Goal: Task Accomplishment & Management: Complete application form

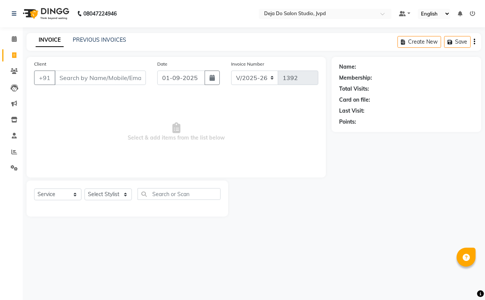
select select "7295"
select select "service"
click at [122, 77] on input "Client" at bounding box center [100, 77] width 91 height 14
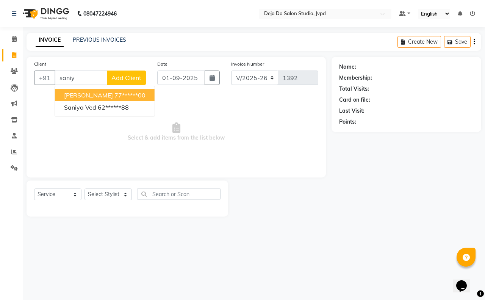
click at [82, 90] on button "[PERSON_NAME] 77******00" at bounding box center [105, 95] width 100 height 12
type input "77******00"
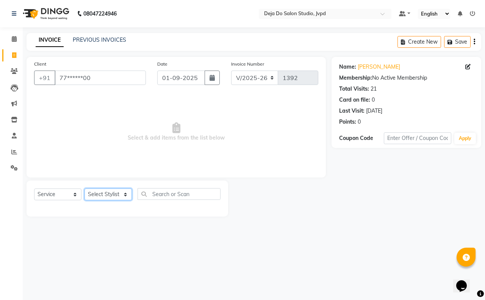
click at [107, 192] on select "Select Stylist Aditi Admin [PERSON_NAME] [PERSON_NAME] Danish Salamani [PERSON_…" at bounding box center [107, 194] width 47 height 12
select select "62496"
click at [84, 188] on select "Select Stylist Aditi Admin [PERSON_NAME] [PERSON_NAME] Danish Salamani [PERSON_…" at bounding box center [107, 194] width 47 height 12
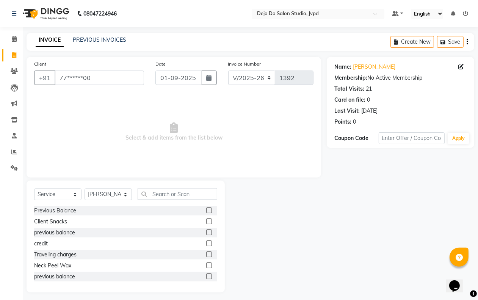
click at [158, 204] on div "Select Service Product Membership Package Voucher Prepaid Gift Card Select Styl…" at bounding box center [125, 197] width 183 height 18
click at [157, 188] on input "text" at bounding box center [178, 194] width 80 height 12
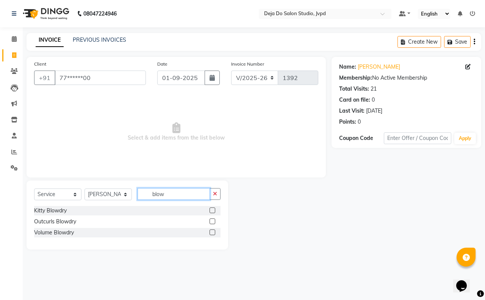
type input "blow"
click at [213, 228] on div at bounding box center [215, 232] width 11 height 9
click at [213, 231] on label at bounding box center [213, 232] width 6 height 6
click at [213, 231] on input "checkbox" at bounding box center [212, 232] width 5 height 5
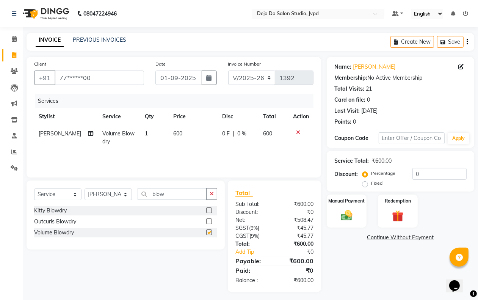
checkbox input "false"
click at [438, 173] on input "0" at bounding box center [439, 174] width 54 height 12
type input "15"
click at [334, 207] on div "Manual Payment" at bounding box center [346, 211] width 41 height 34
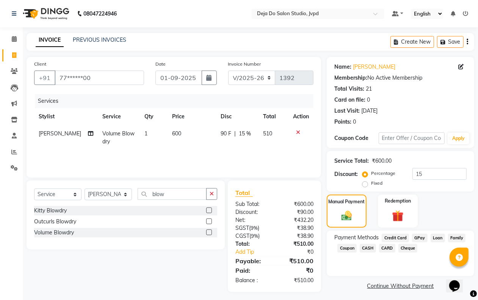
click at [417, 237] on span "GPay" at bounding box center [420, 237] width 16 height 9
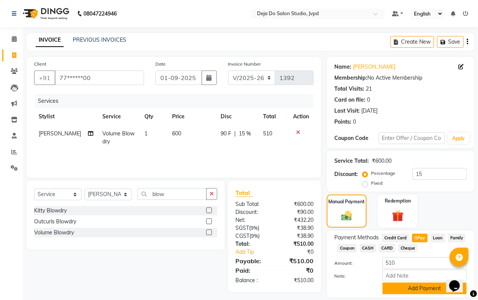
click at [411, 286] on button "Add Payment" at bounding box center [424, 288] width 84 height 12
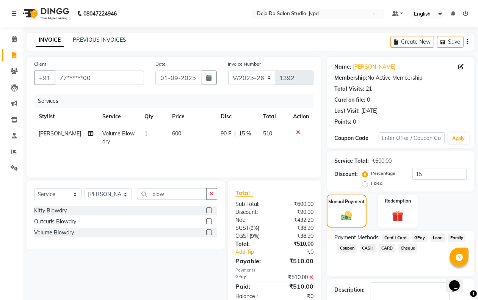
scroll to position [46, 0]
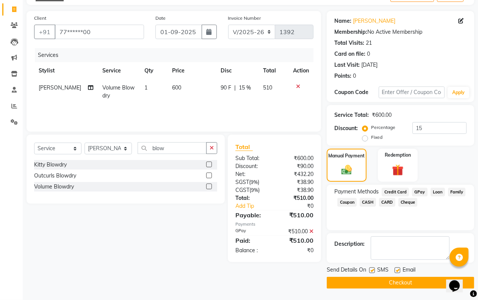
click at [410, 283] on button "Checkout" at bounding box center [400, 283] width 147 height 12
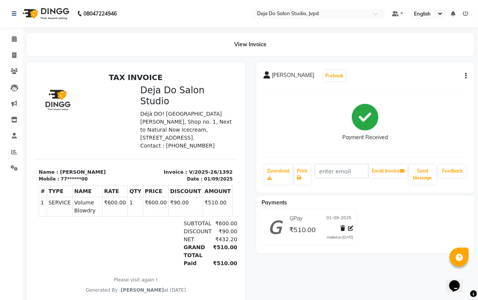
click at [14, 144] on li "Reports" at bounding box center [11, 152] width 23 height 16
click at [14, 151] on icon at bounding box center [14, 152] width 6 height 6
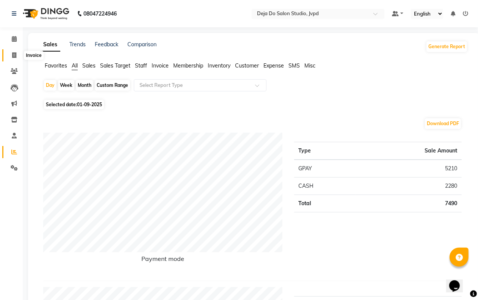
click at [13, 57] on icon at bounding box center [14, 55] width 4 height 6
select select "service"
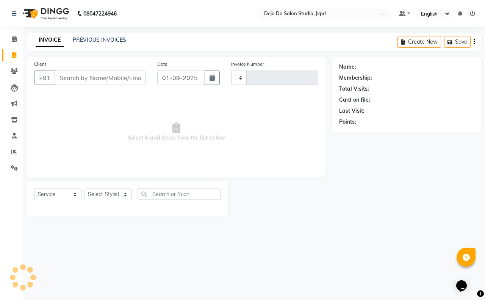
click at [65, 76] on input "Client" at bounding box center [100, 77] width 91 height 14
type input "1393"
select select "7295"
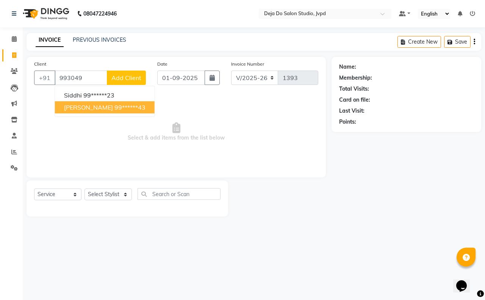
click at [90, 112] on button "[PERSON_NAME] 99******43" at bounding box center [105, 107] width 100 height 12
type input "99******43"
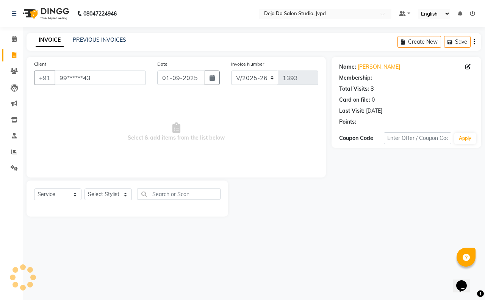
select select "1: Object"
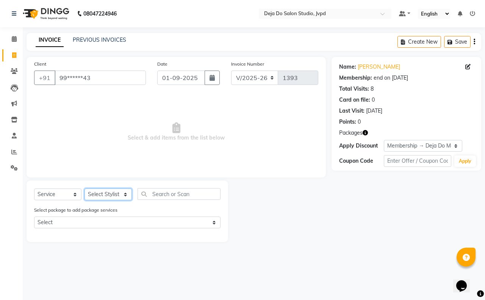
click at [106, 192] on select "Select Stylist Aditi Admin [PERSON_NAME] [PERSON_NAME] Danish Salamani [PERSON_…" at bounding box center [107, 194] width 47 height 12
select select "62498"
click at [84, 188] on select "Select Stylist Aditi Admin [PERSON_NAME] [PERSON_NAME] Danish Salamani [PERSON_…" at bounding box center [107, 194] width 47 height 12
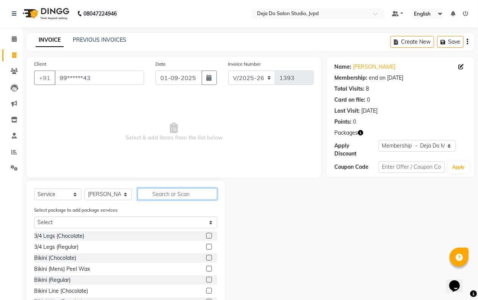
drag, startPoint x: 169, startPoint y: 192, endPoint x: 139, endPoint y: 195, distance: 30.4
click at [169, 192] on input "text" at bounding box center [178, 194] width 80 height 12
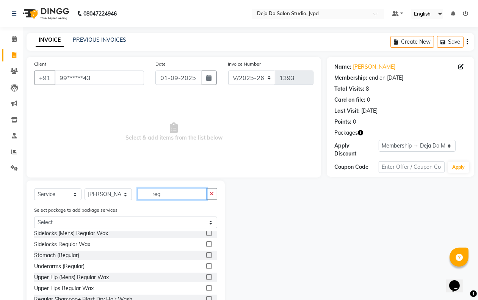
scroll to position [237, 0]
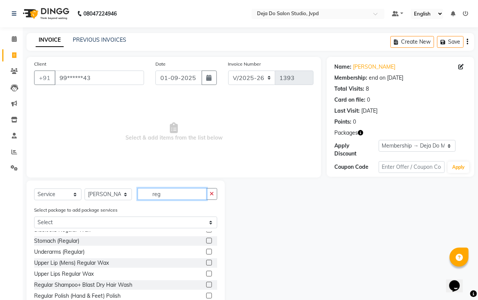
type input "reg"
click at [206, 282] on label at bounding box center [209, 284] width 6 height 6
click at [206, 282] on input "checkbox" at bounding box center [208, 284] width 5 height 5
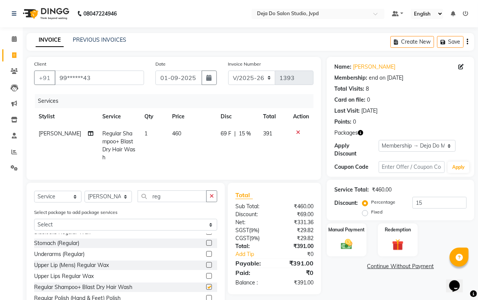
checkbox input "false"
click at [153, 72] on div "Date [DATE]" at bounding box center [186, 75] width 73 height 31
click at [183, 139] on td "460" at bounding box center [191, 145] width 48 height 41
select select "62498"
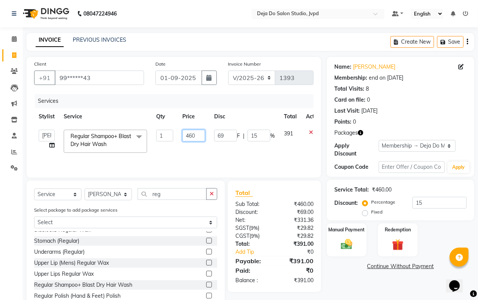
click at [192, 131] on input "460" at bounding box center [193, 136] width 23 height 12
type input "500"
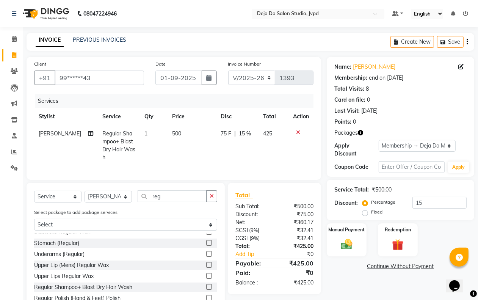
click at [211, 139] on tr "[PERSON_NAME] Regular Shampoo+ Blast Dry Hair Wash 1 500 75 F | 15 % 425" at bounding box center [173, 145] width 279 height 41
click at [214, 197] on button "button" at bounding box center [211, 196] width 11 height 12
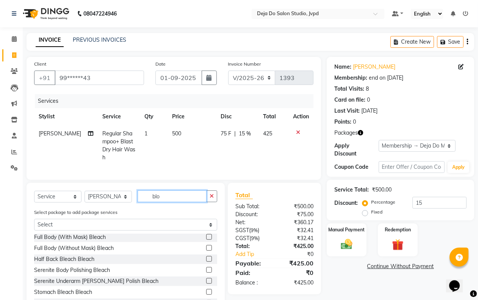
scroll to position [0, 0]
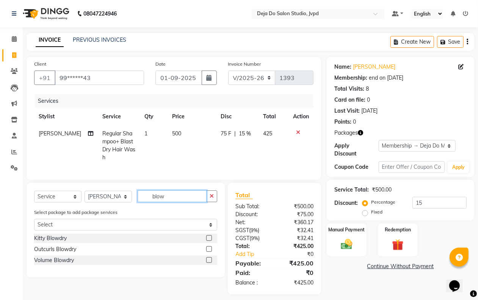
type input "blow"
click at [210, 263] on label at bounding box center [209, 260] width 6 height 6
click at [210, 263] on input "checkbox" at bounding box center [208, 260] width 5 height 5
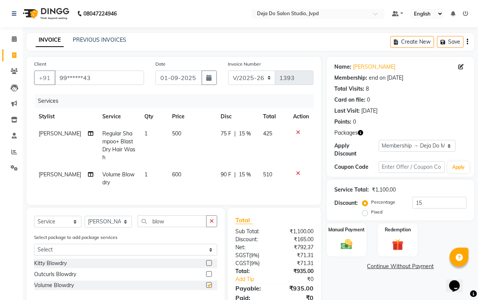
checkbox input "false"
click at [177, 178] on td "600" at bounding box center [191, 178] width 48 height 25
select select "62498"
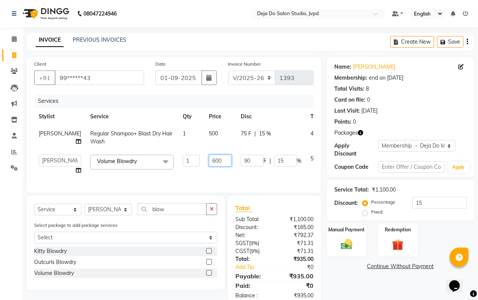
click at [209, 164] on input "600" at bounding box center [220, 161] width 23 height 12
type input "750"
click at [207, 178] on td "750" at bounding box center [220, 164] width 32 height 29
select select "62498"
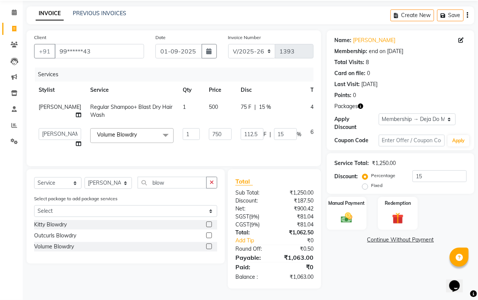
scroll to position [42, 0]
click at [209, 128] on input "750" at bounding box center [220, 134] width 23 height 12
type input "747"
click at [204, 139] on td "747" at bounding box center [220, 138] width 32 height 29
select select "62498"
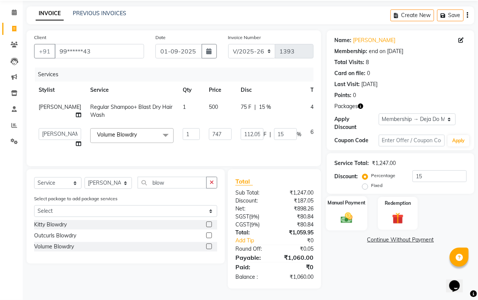
click at [336, 207] on div "Manual Payment" at bounding box center [346, 213] width 41 height 34
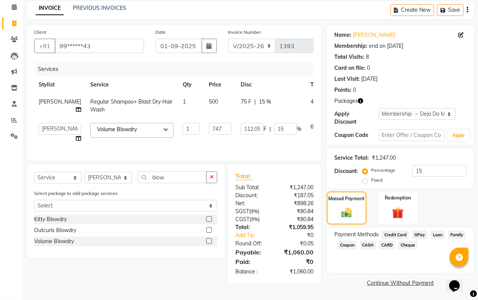
click at [365, 241] on span "CASH" at bounding box center [368, 245] width 16 height 9
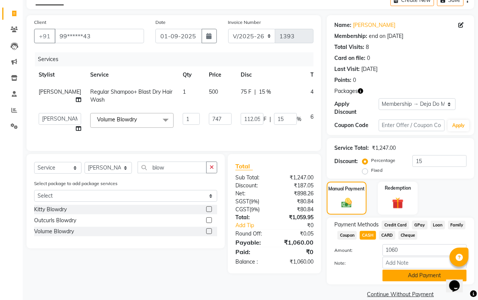
click at [385, 277] on button "Add Payment" at bounding box center [424, 275] width 84 height 12
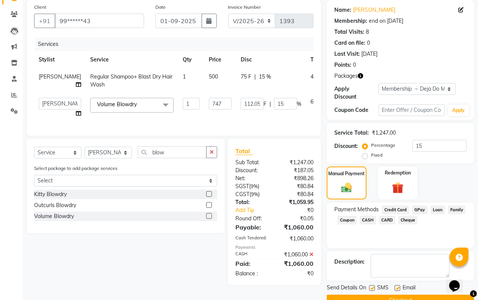
scroll to position [75, 0]
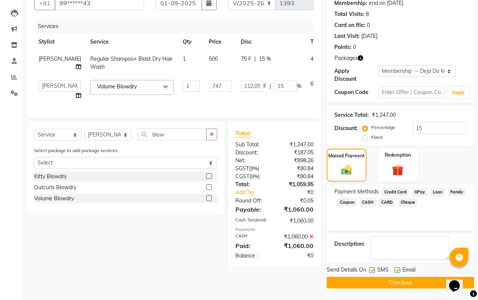
click at [378, 281] on button "Checkout" at bounding box center [400, 283] width 147 height 12
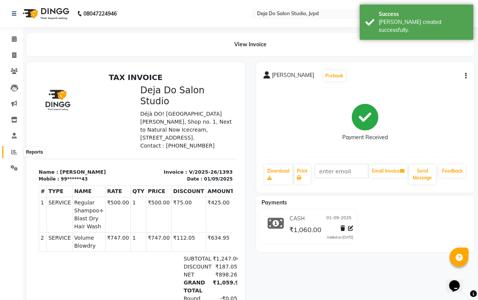
click at [13, 150] on icon at bounding box center [14, 152] width 6 height 6
